Goal: Task Accomplishment & Management: Complete application form

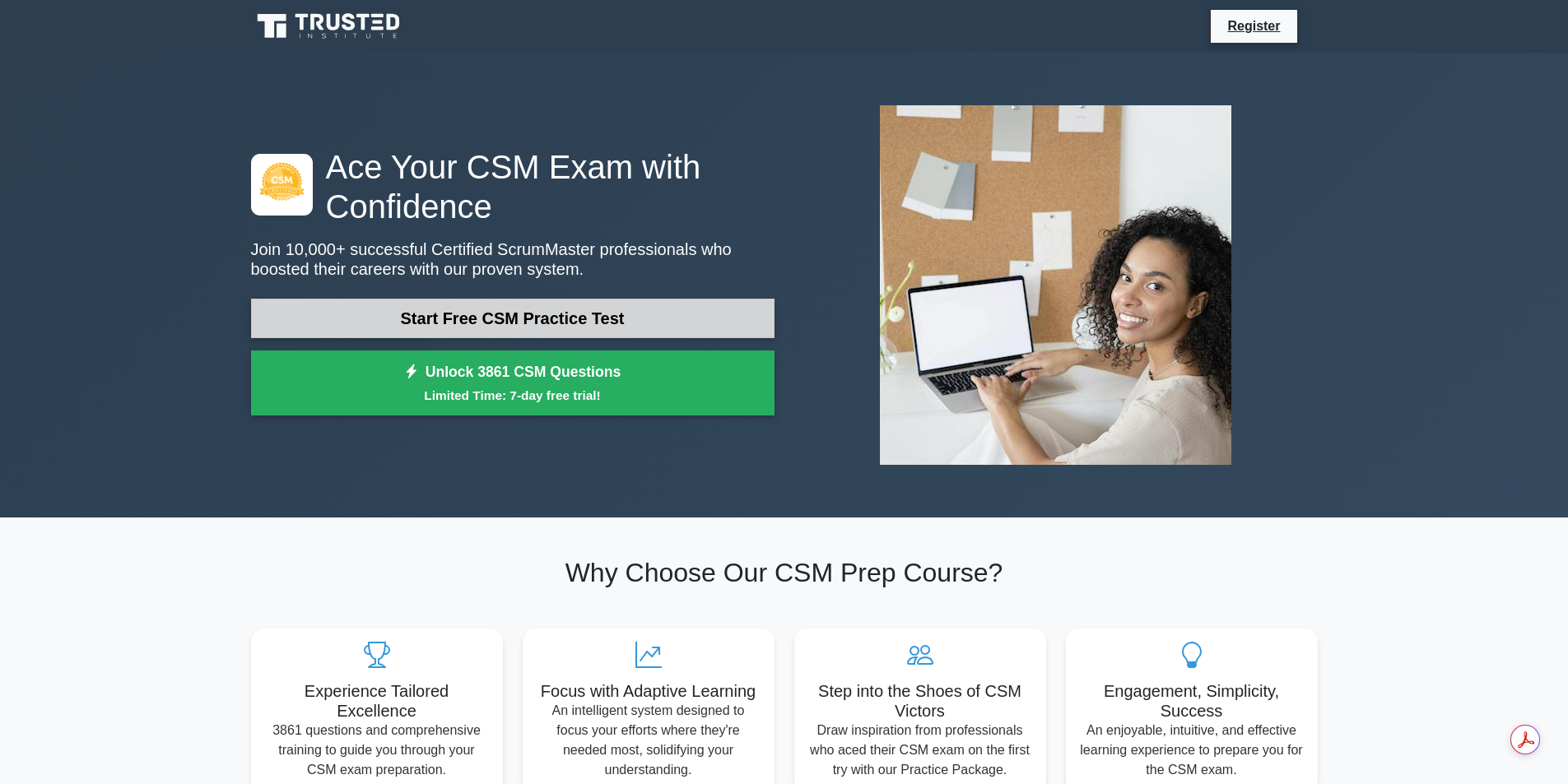
click at [522, 322] on link "Start Free CSM Practice Test" at bounding box center [513, 318] width 524 height 39
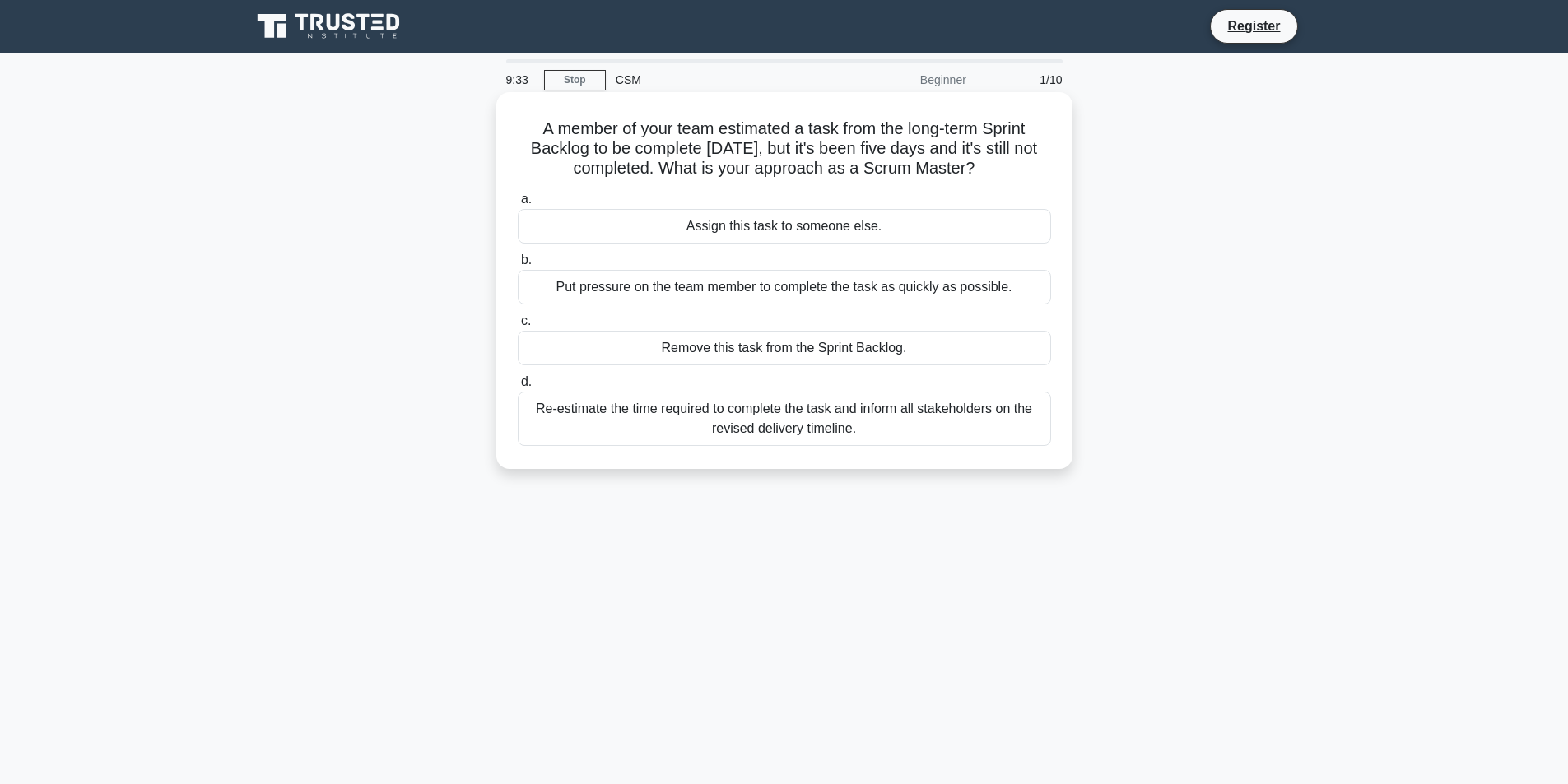
click at [761, 424] on div "Re-estimate the time required to complete the task and inform all stakeholders …" at bounding box center [784, 419] width 533 height 54
click at [518, 388] on input "d. Re-estimate the time required to complete the task and inform all stakeholde…" at bounding box center [518, 382] width 0 height 11
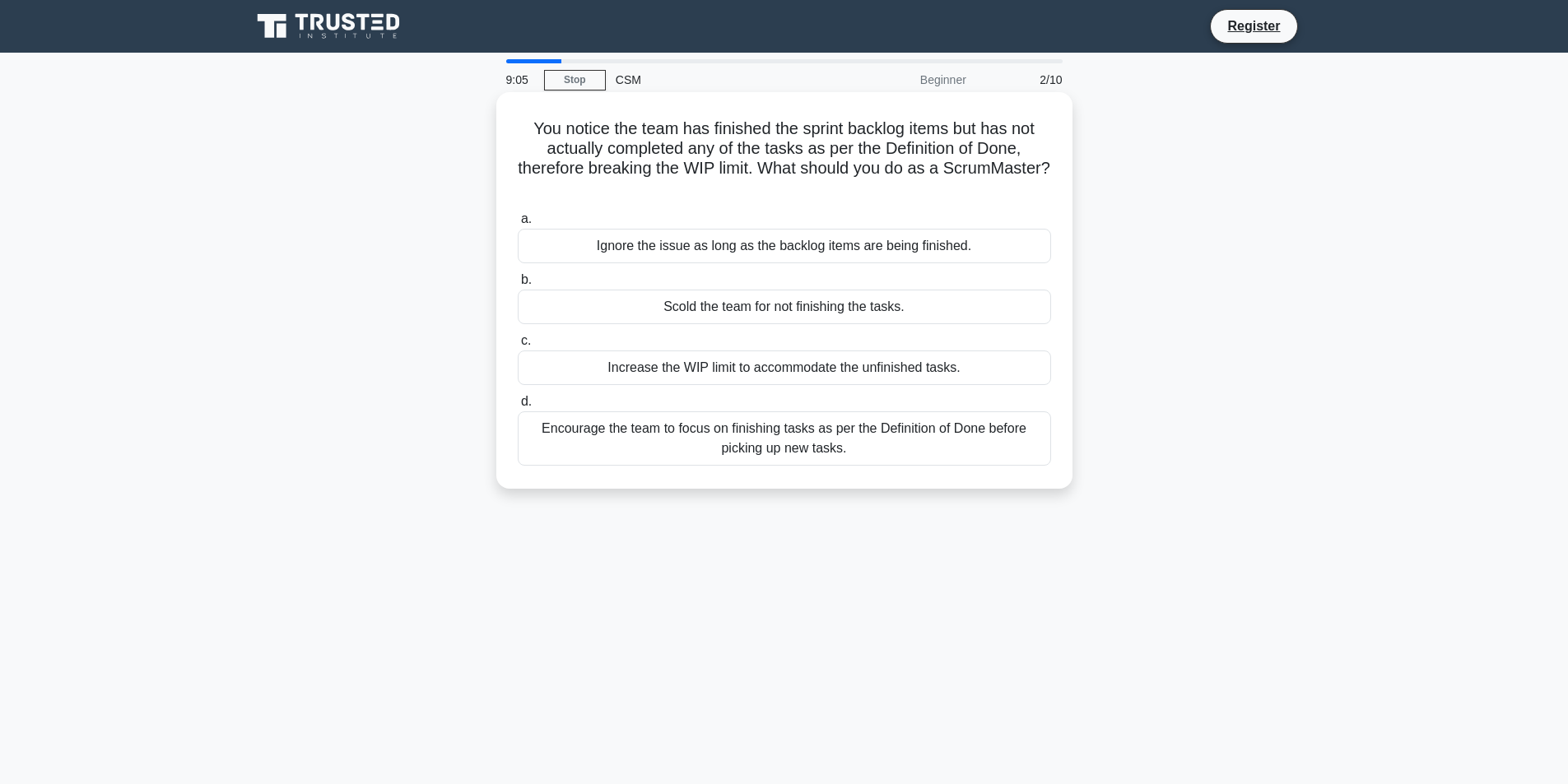
click at [861, 455] on div "Encourage the team to focus on finishing tasks as per the Definition of Done be…" at bounding box center [784, 438] width 533 height 54
click at [518, 407] on input "d. Encourage the team to focus on finishing tasks as per the Definition of Done…" at bounding box center [518, 402] width 0 height 11
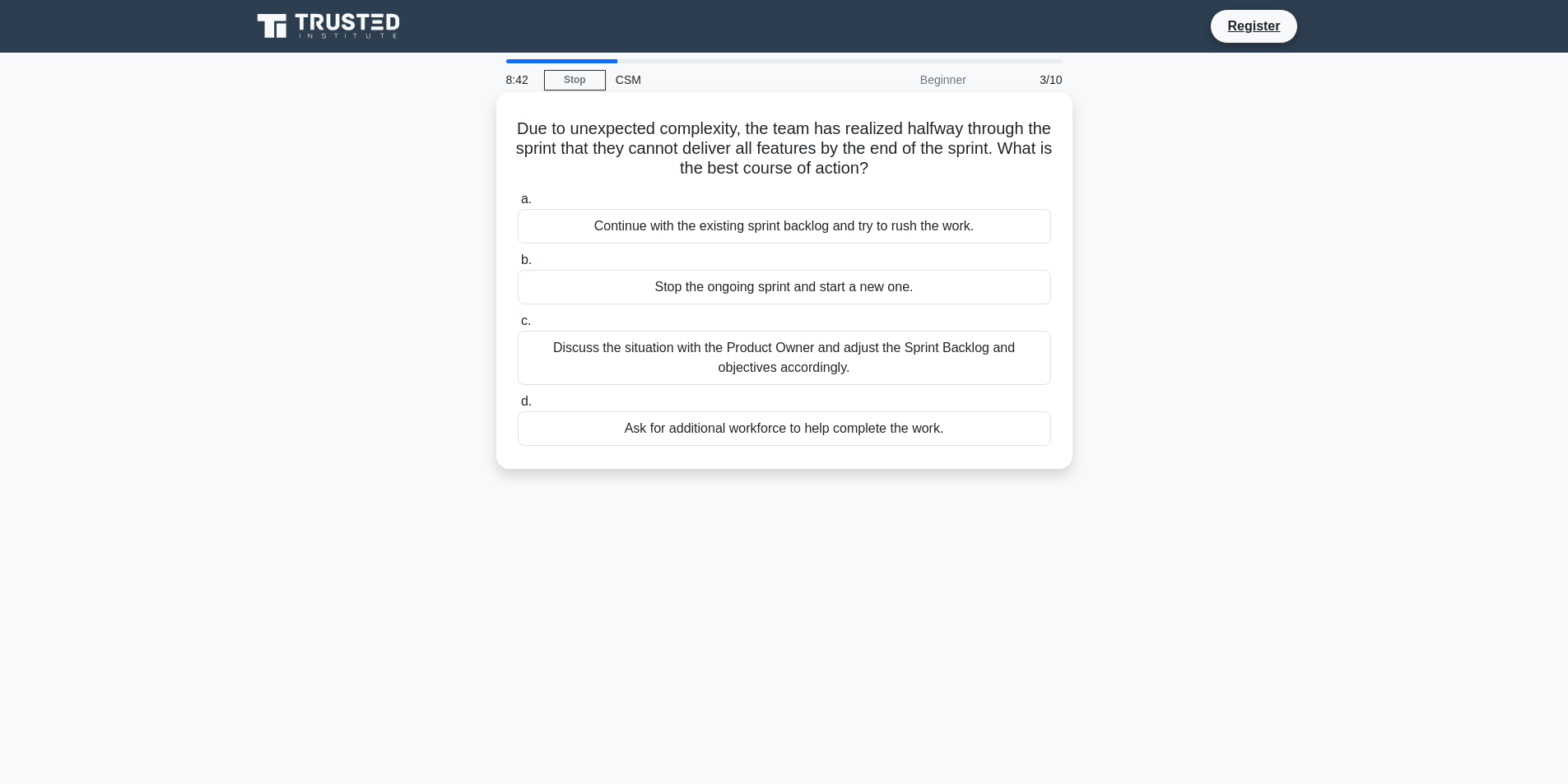
click at [879, 356] on div "Discuss the situation with the Product Owner and adjust the Sprint Backlog and …" at bounding box center [784, 357] width 533 height 54
click at [518, 327] on input "c. Discuss the situation with the Product Owner and adjust the Sprint Backlog a…" at bounding box center [518, 321] width 0 height 11
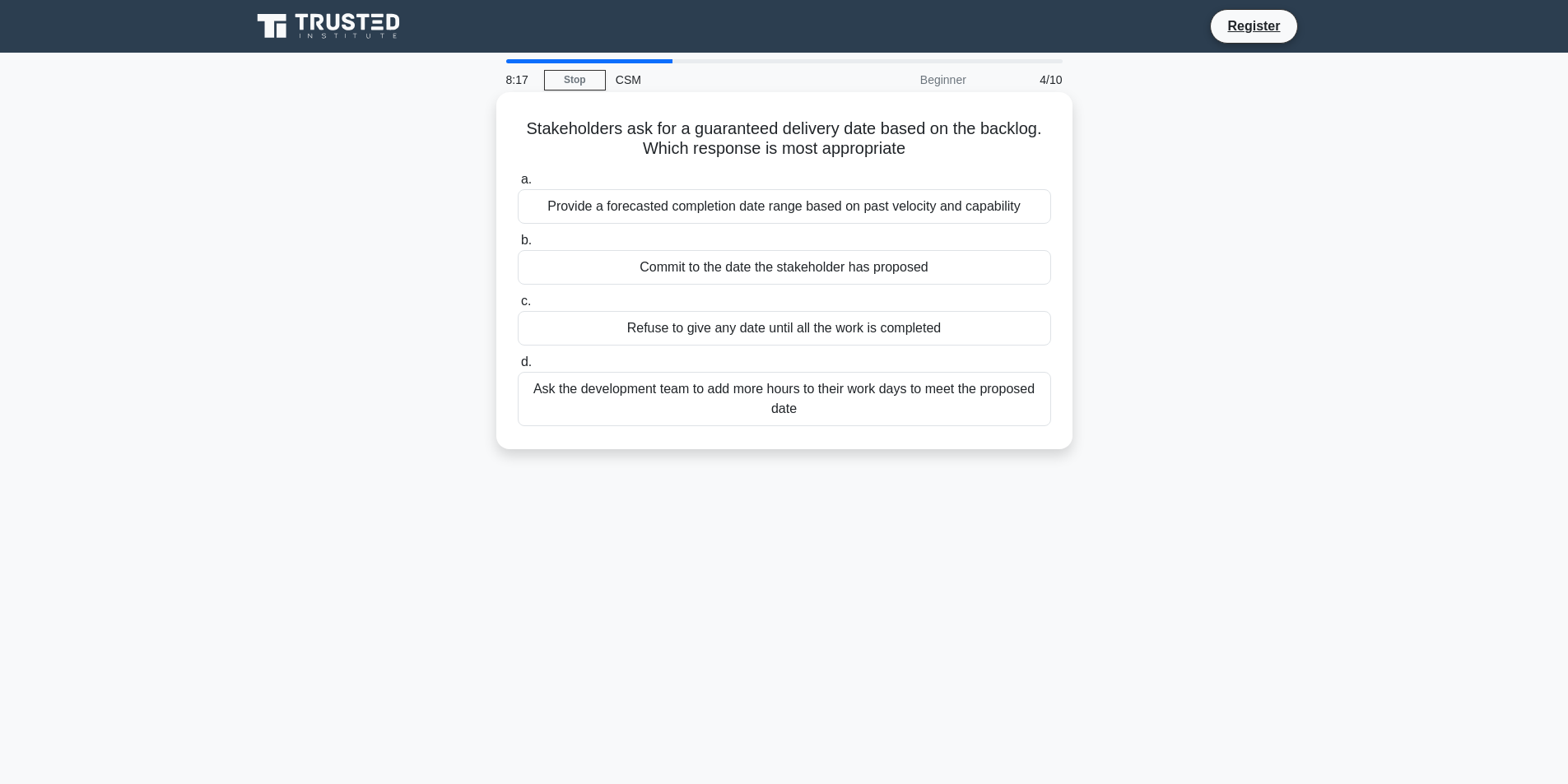
click at [763, 211] on div "Provide a forecasted completion date range based on past velocity and capability" at bounding box center [784, 206] width 533 height 35
click at [518, 185] on input "a. Provide a forecasted completion date range based on past velocity and capabi…" at bounding box center [518, 179] width 0 height 11
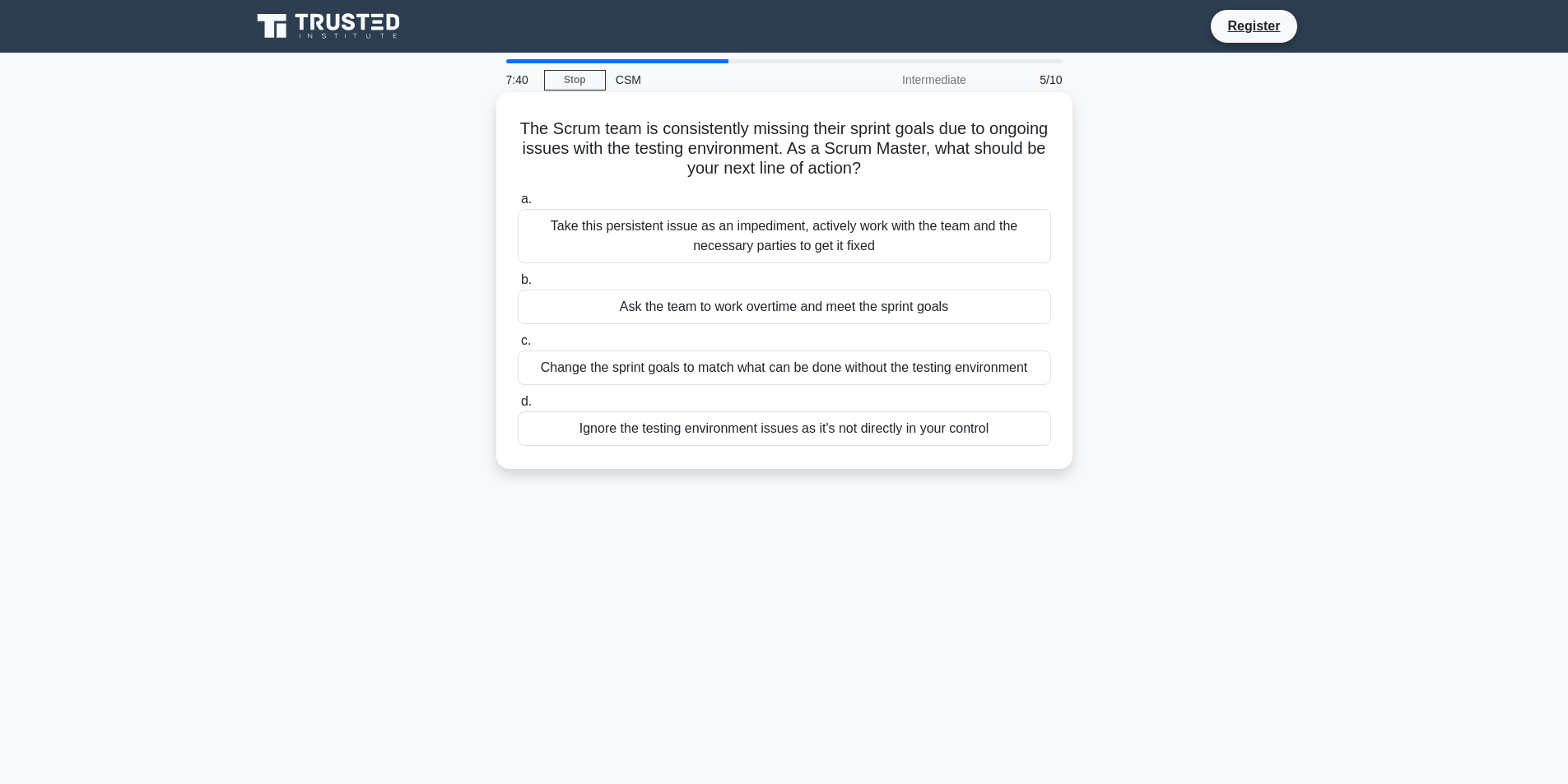
click at [807, 233] on div "Take this persistent issue as an impediment, actively work with the team and th…" at bounding box center [784, 236] width 533 height 54
click at [518, 204] on input "a. Take this persistent issue as an impediment, actively work with the team and…" at bounding box center [518, 199] width 0 height 11
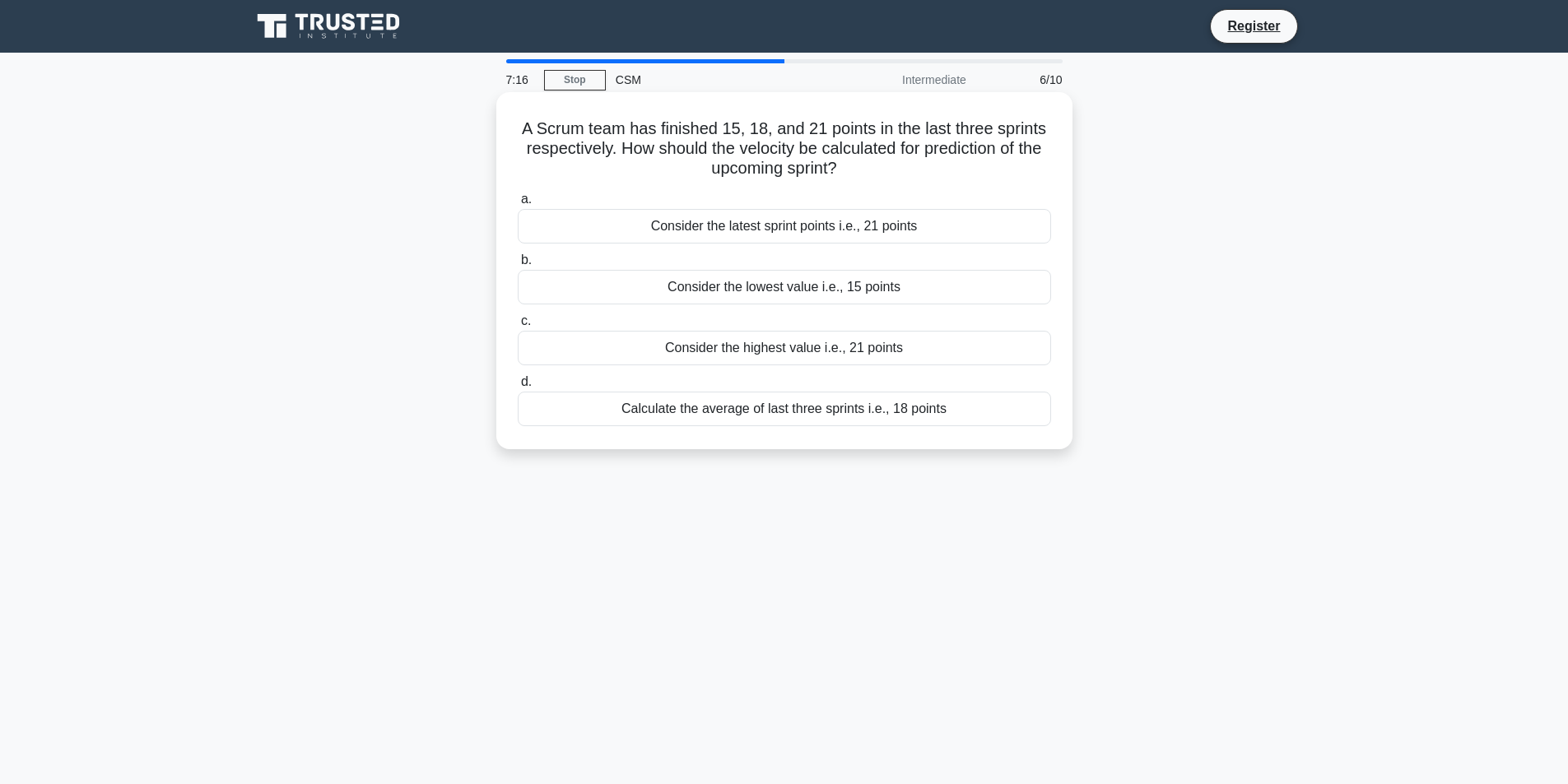
click at [834, 413] on div "Calculate the average of last three sprints i.e., 18 points" at bounding box center [784, 409] width 533 height 35
click at [518, 388] on input "d. Calculate the average of last three sprints i.e., 18 points" at bounding box center [518, 382] width 0 height 11
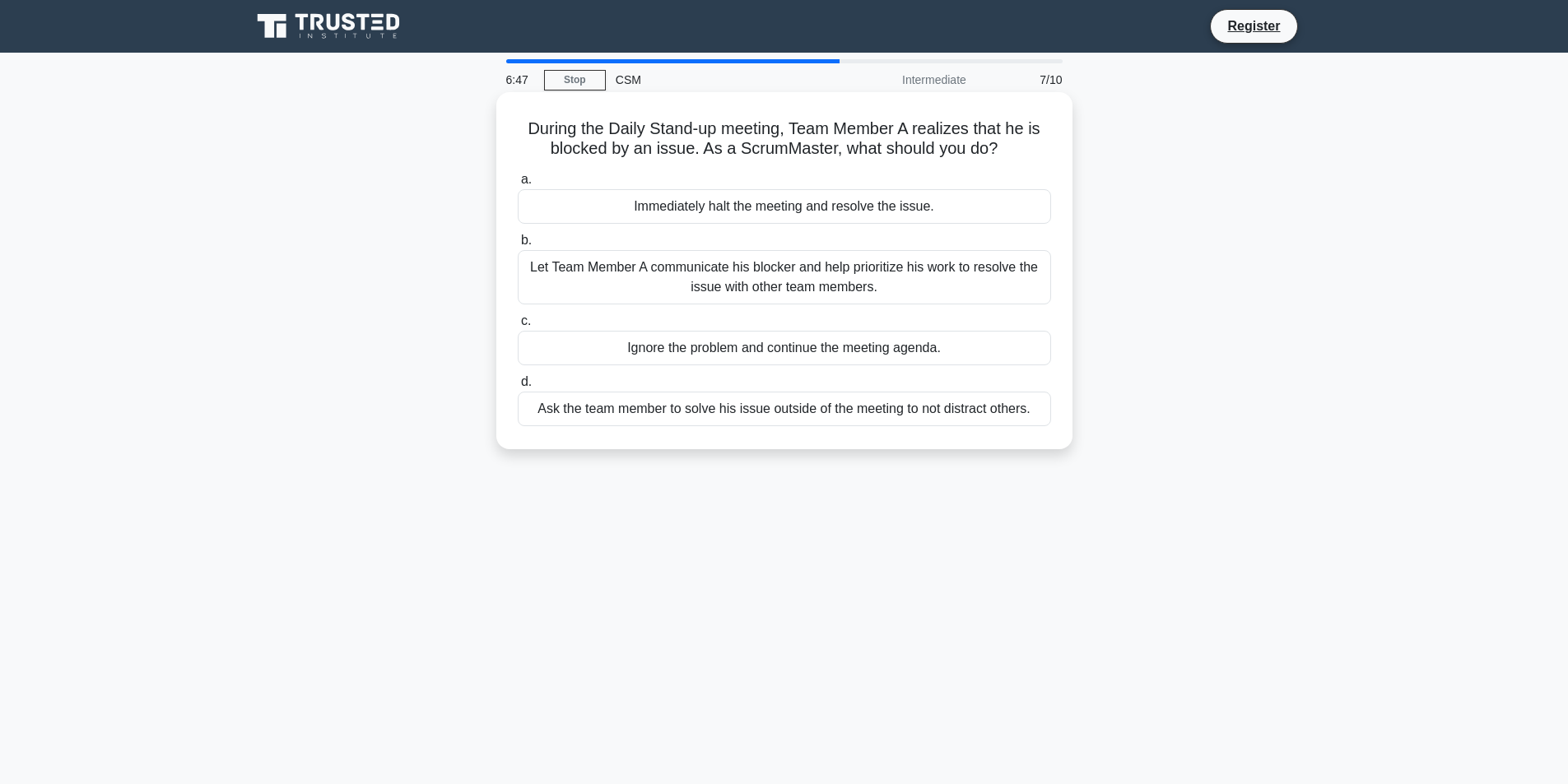
click at [754, 287] on div "Let Team Member A communicate his blocker and help prioritize his work to resol…" at bounding box center [784, 277] width 533 height 54
click at [518, 246] on input "b. Let Team Member A communicate his blocker and help prioritize his work to re…" at bounding box center [518, 241] width 0 height 11
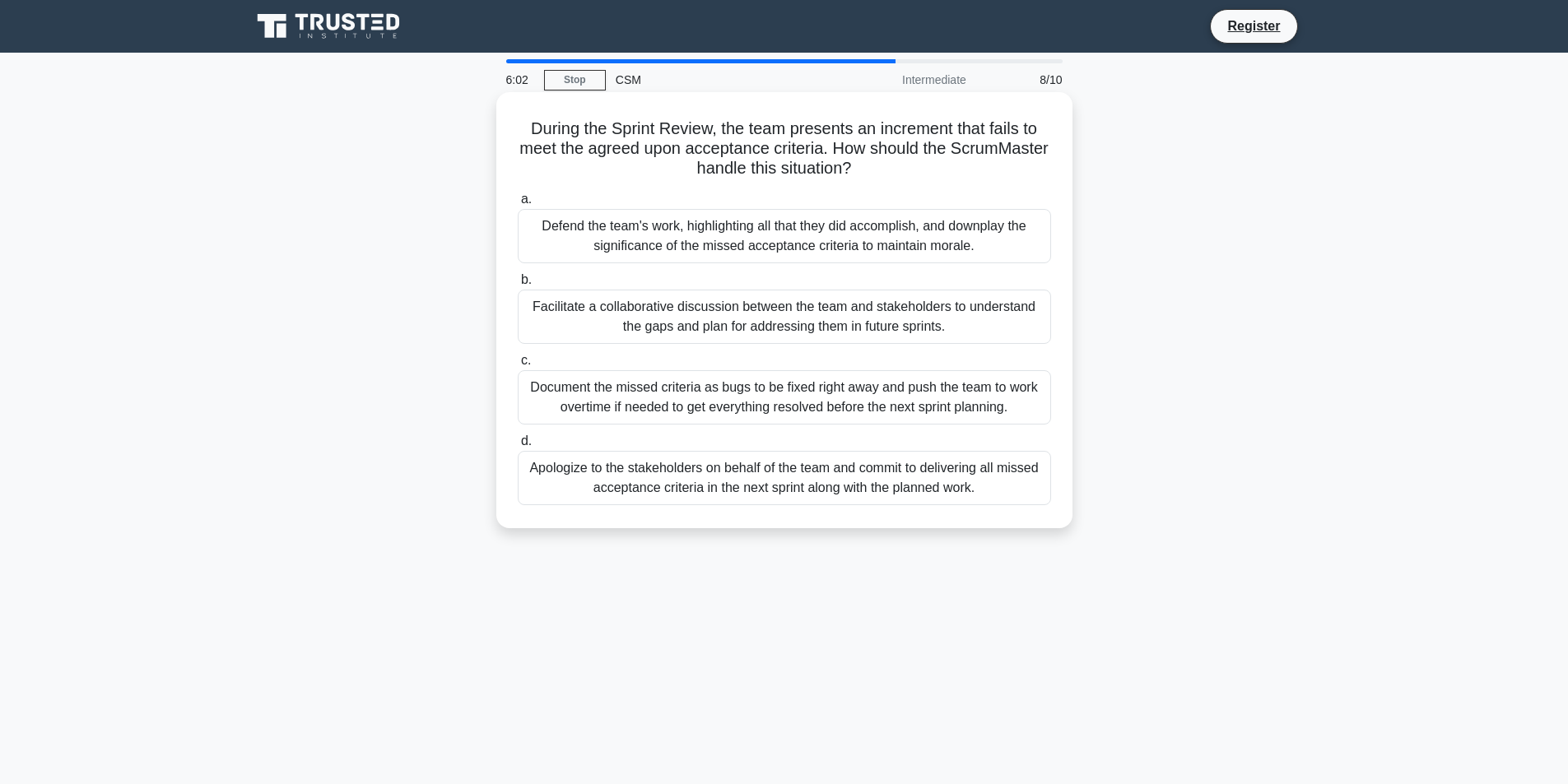
click at [760, 328] on div "Facilitate a collaborative discussion between the team and stakeholders to unde…" at bounding box center [784, 316] width 533 height 54
click at [518, 286] on input "b. Facilitate a collaborative discussion between the team and stakeholders to u…" at bounding box center [518, 280] width 0 height 11
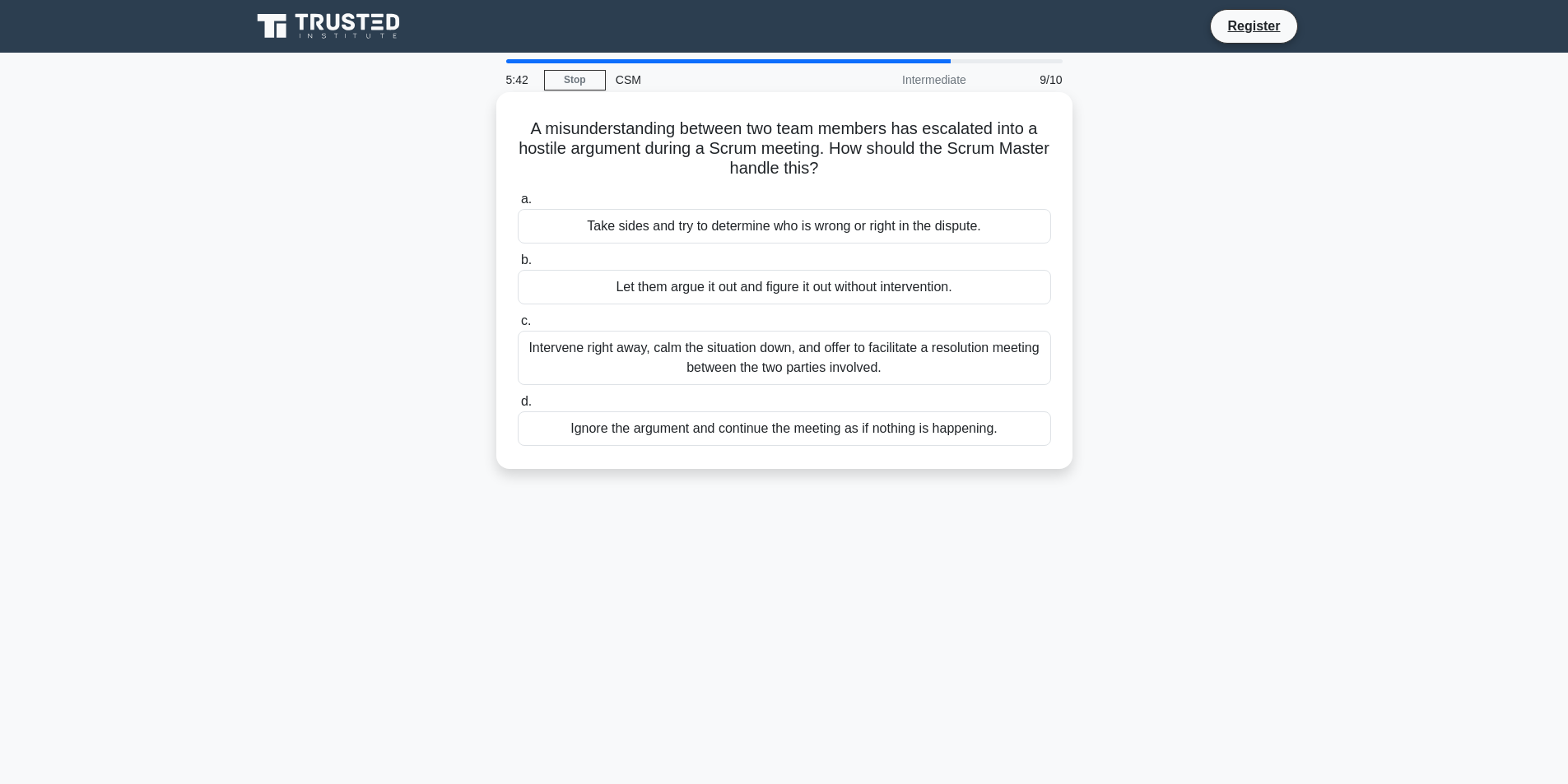
click at [791, 353] on div "Intervene right away, calm the situation down, and offer to facilitate a resolu…" at bounding box center [784, 357] width 533 height 54
click at [518, 327] on input "c. Intervene right away, calm the situation down, and offer to facilitate a res…" at bounding box center [518, 321] width 0 height 11
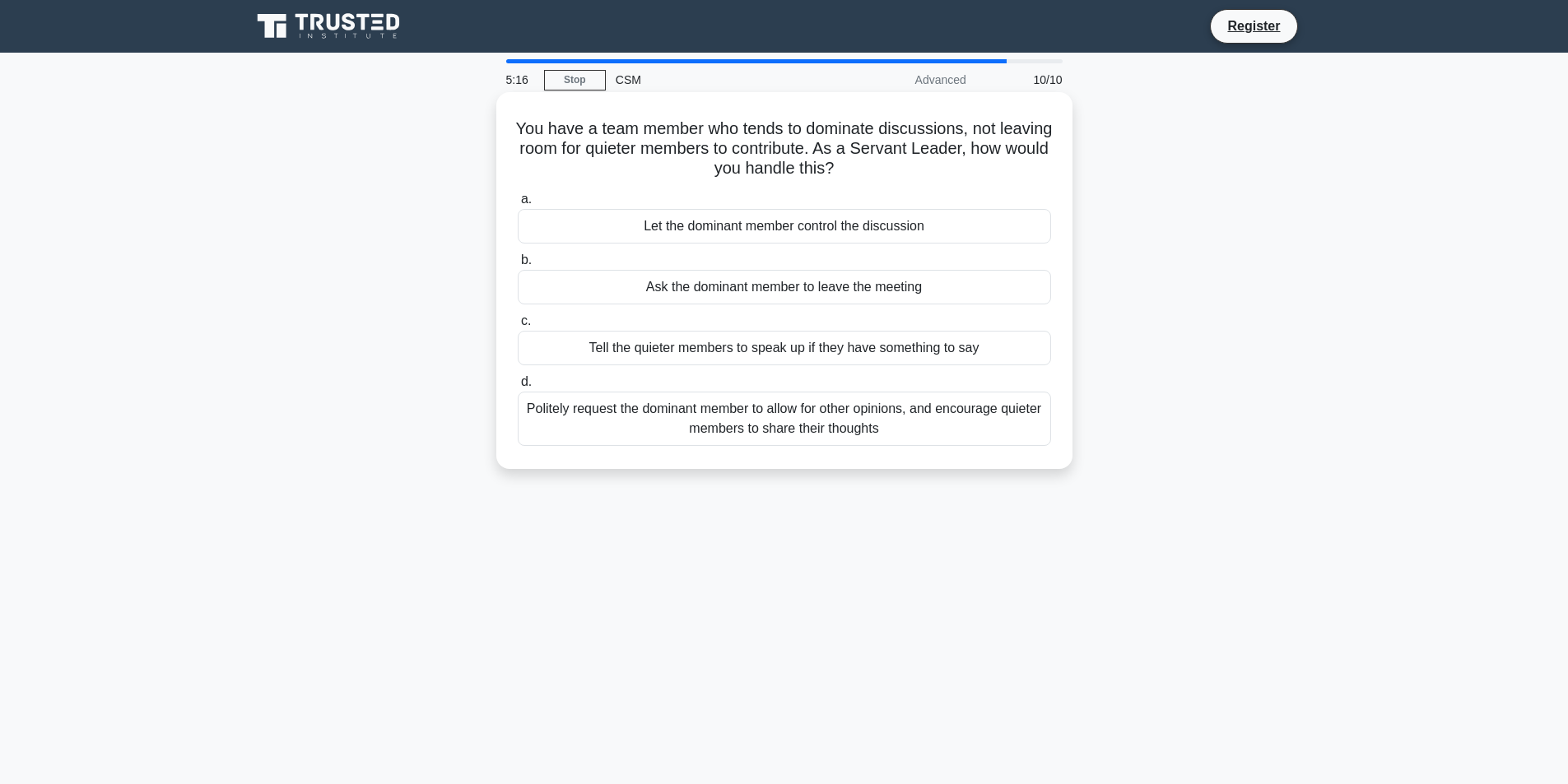
click at [933, 430] on div "Politely request the dominant member to allow for other opinions, and encourage…" at bounding box center [784, 419] width 533 height 54
click at [518, 388] on input "d. Politely request the dominant member to allow for other opinions, and encour…" at bounding box center [518, 382] width 0 height 11
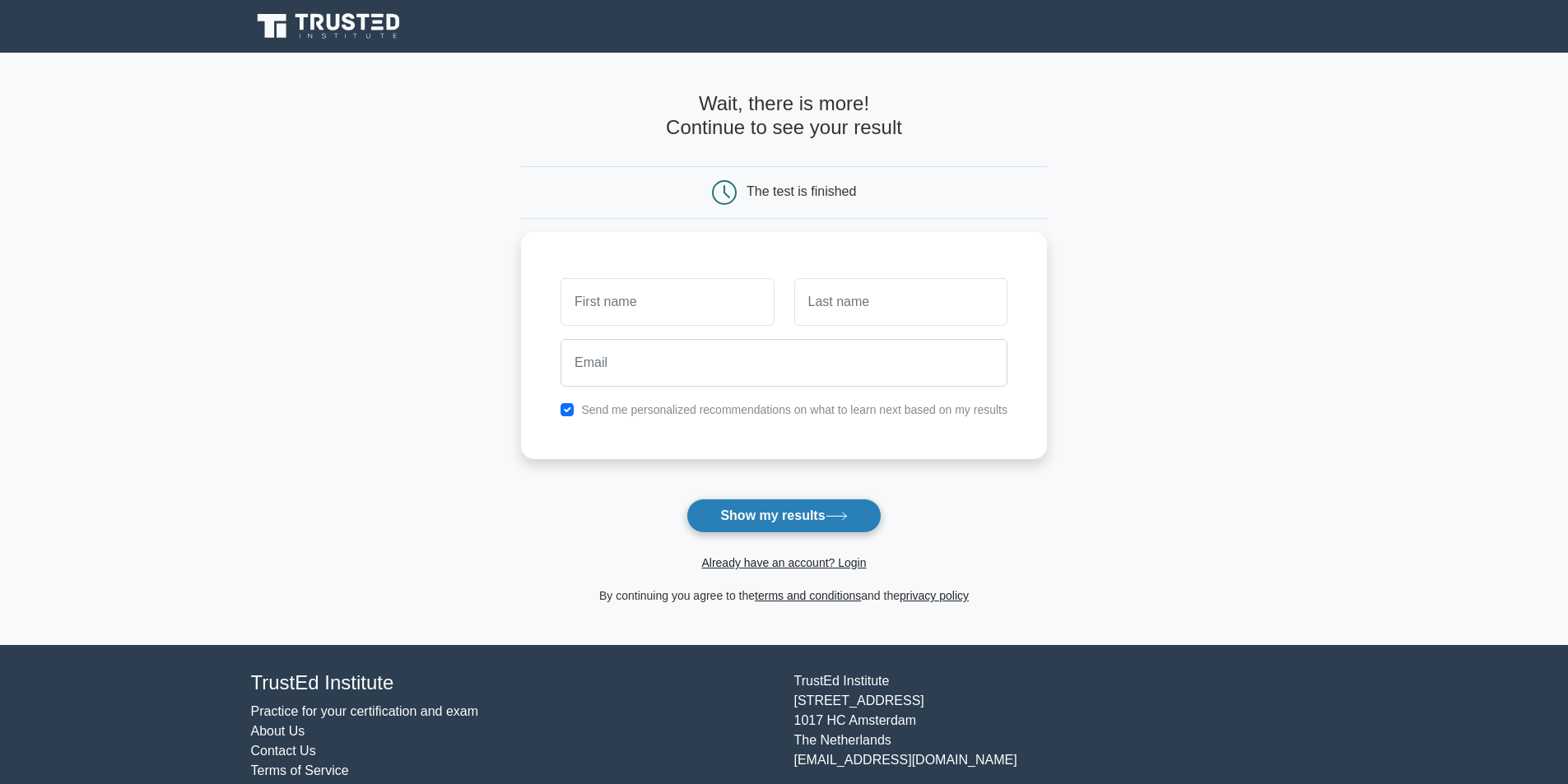
click at [783, 524] on button "Show my results" at bounding box center [784, 515] width 194 height 35
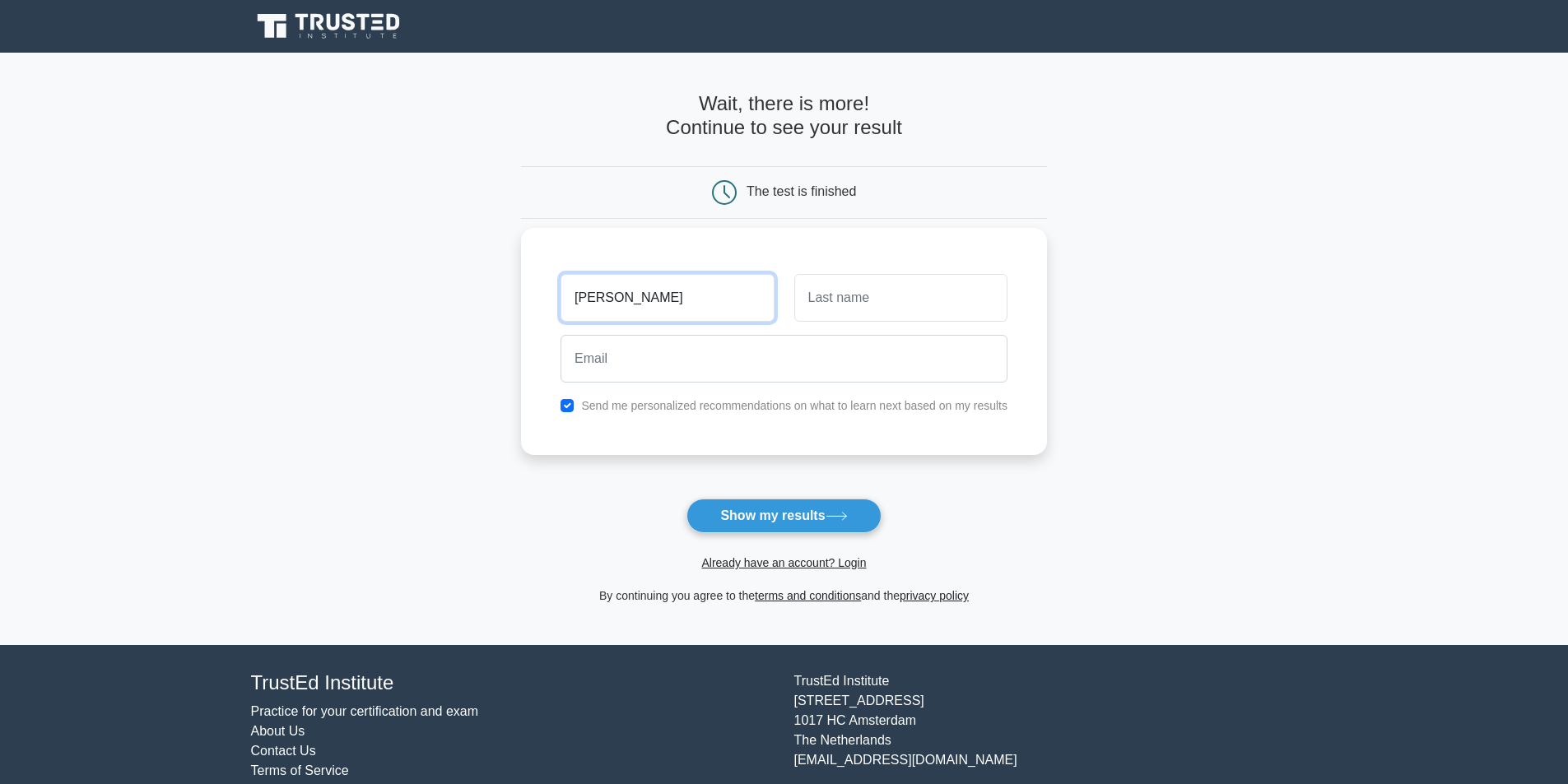
type input "Ratika"
type input "Arora"
click at [574, 404] on input "checkbox" at bounding box center [567, 405] width 13 height 13
checkbox input "false"
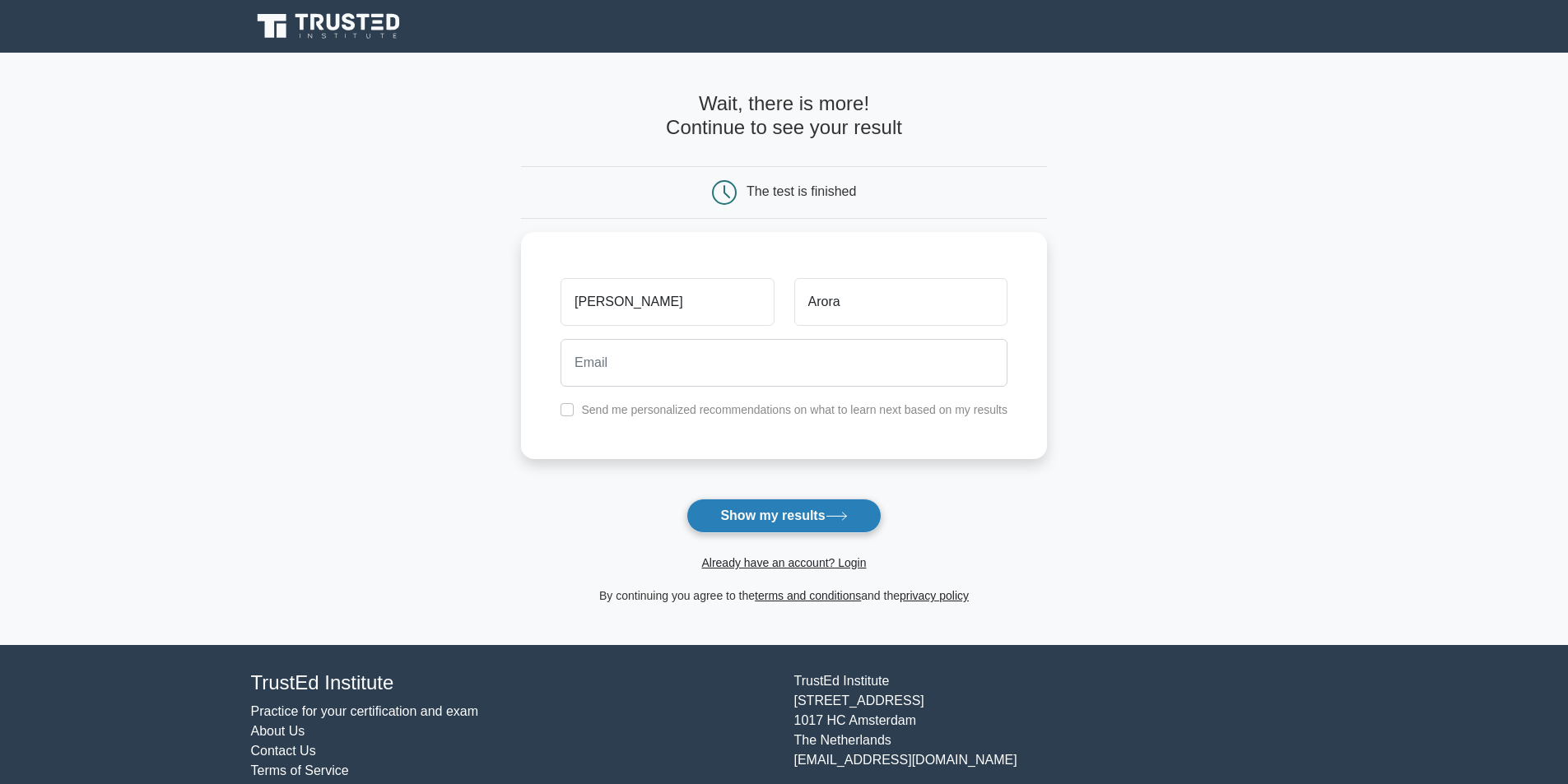
click at [784, 522] on button "Show my results" at bounding box center [784, 515] width 194 height 35
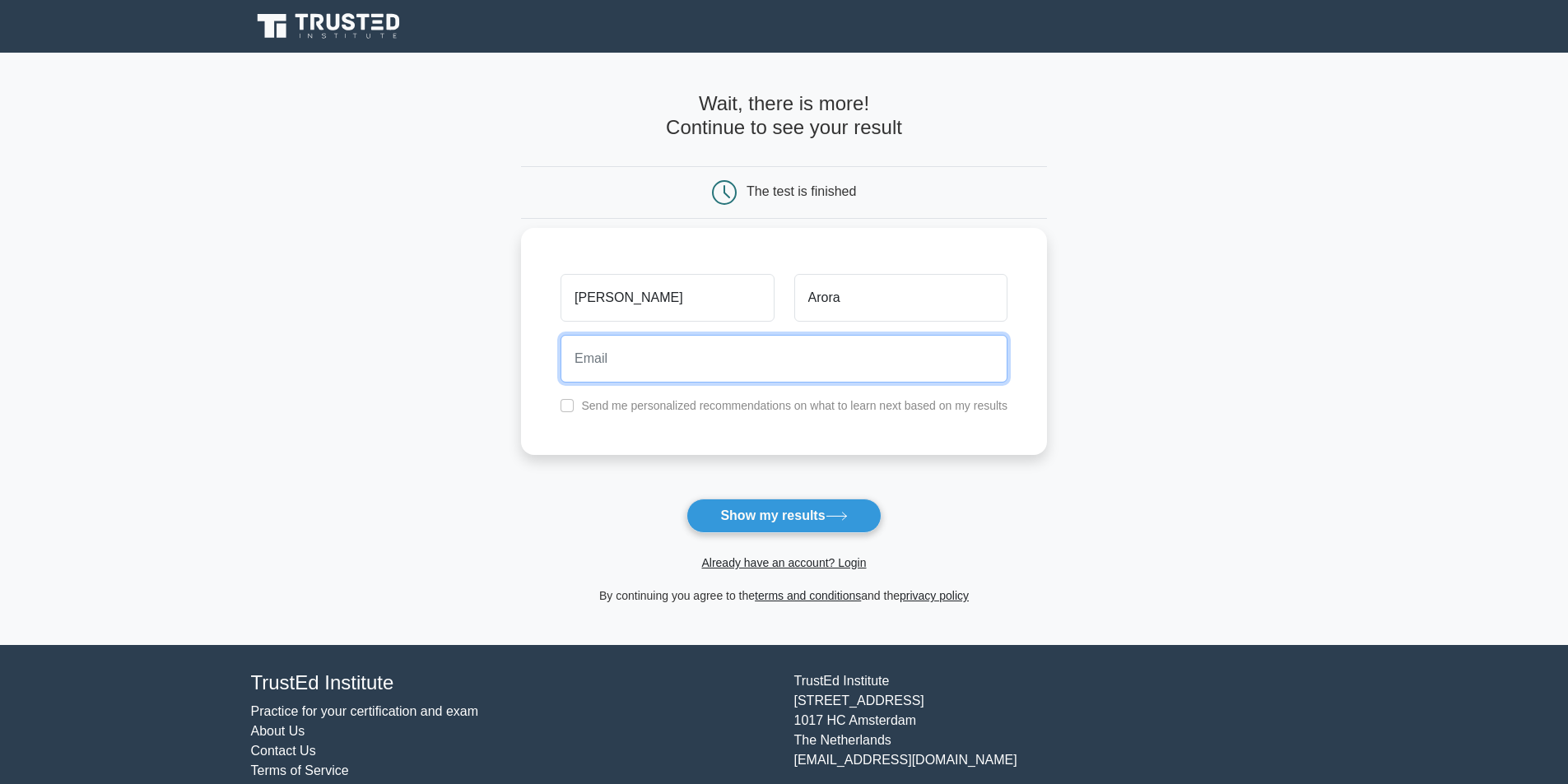
click at [702, 358] on input "email" at bounding box center [784, 358] width 447 height 47
type input "ratika2285@gmail.com"
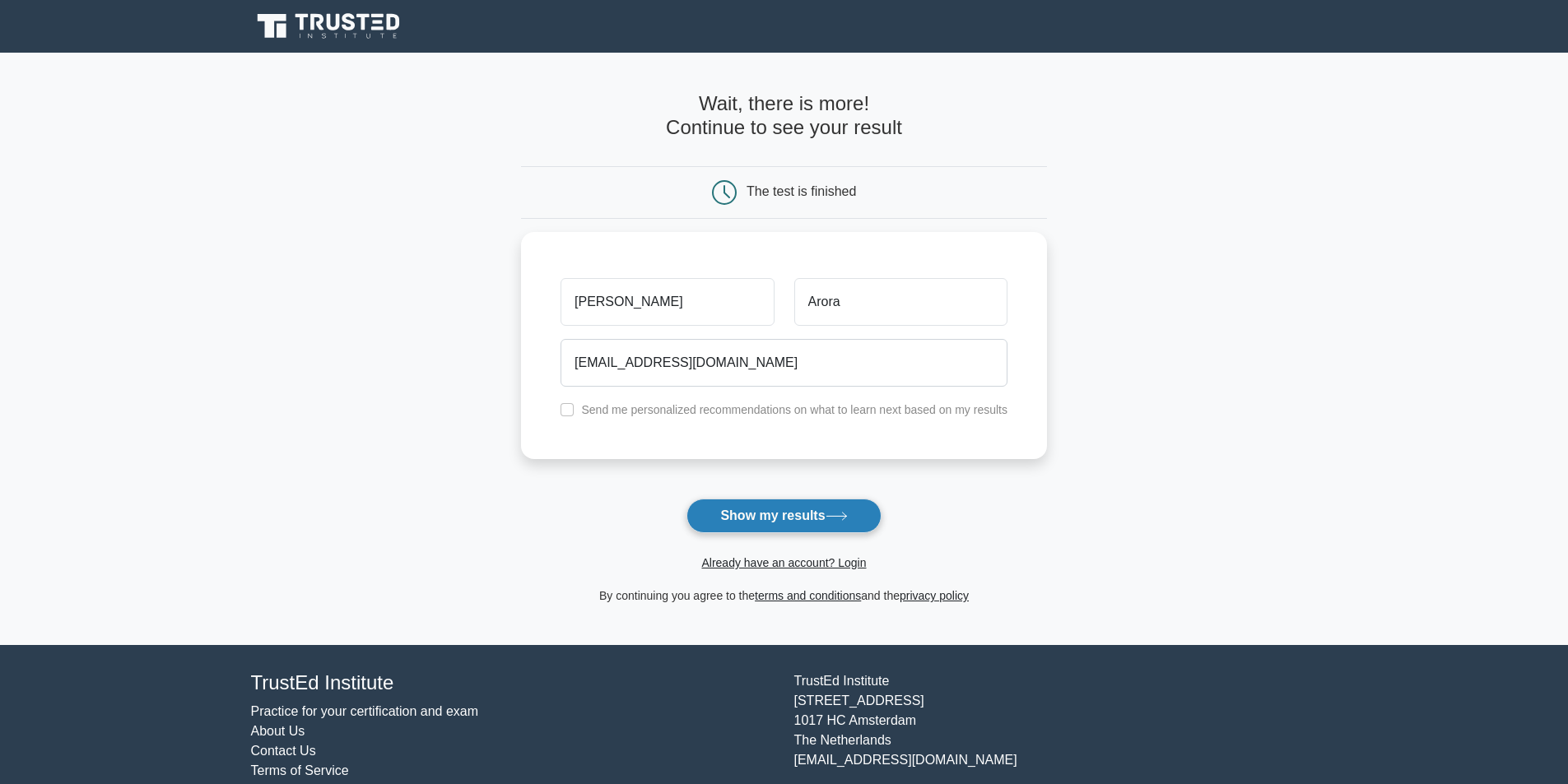
click at [761, 514] on button "Show my results" at bounding box center [784, 515] width 194 height 35
